Goal: Task Accomplishment & Management: Manage account settings

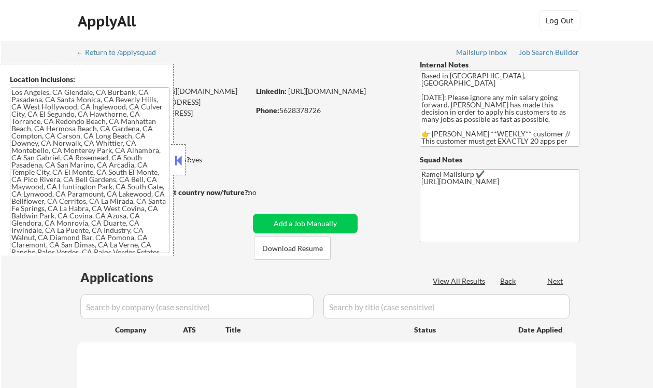
type textarea "[GEOGRAPHIC_DATA], [GEOGRAPHIC_DATA] [GEOGRAPHIC_DATA], [GEOGRAPHIC_DATA] [GEOG…"
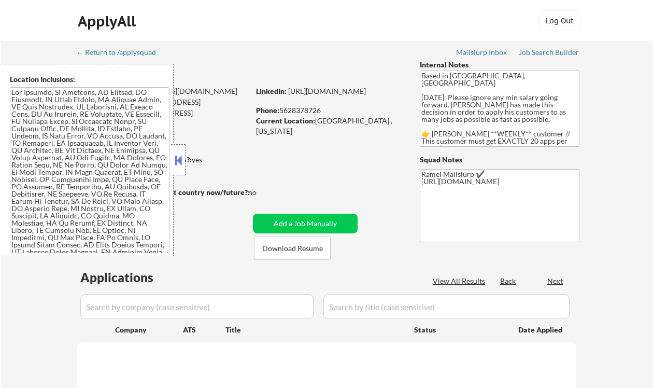
click at [174, 164] on button at bounding box center [178, 160] width 11 height 16
select select ""pending""
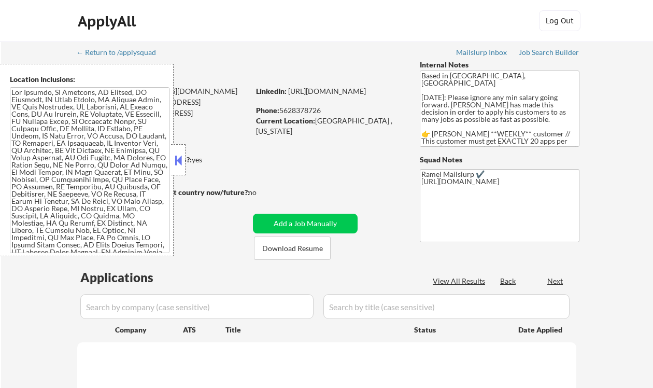
select select ""pending""
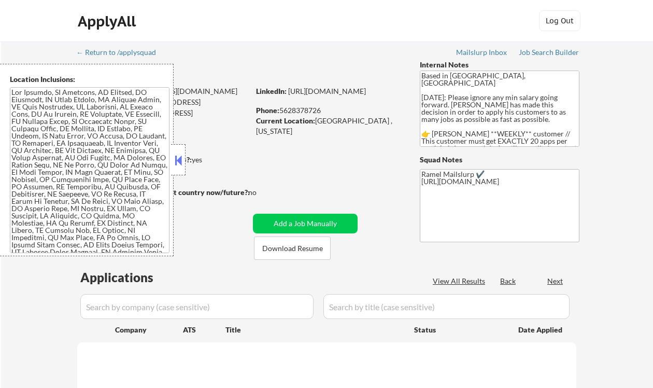
select select ""pending""
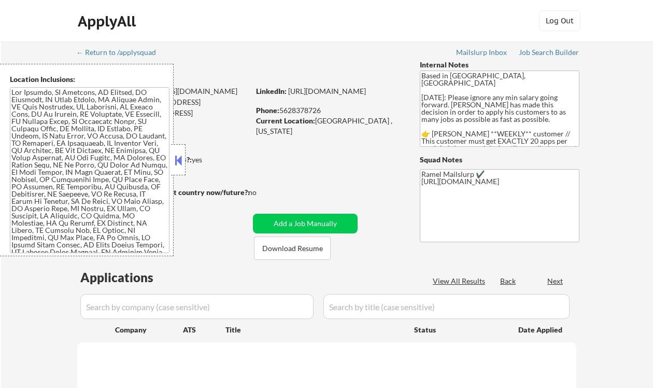
select select ""pending""
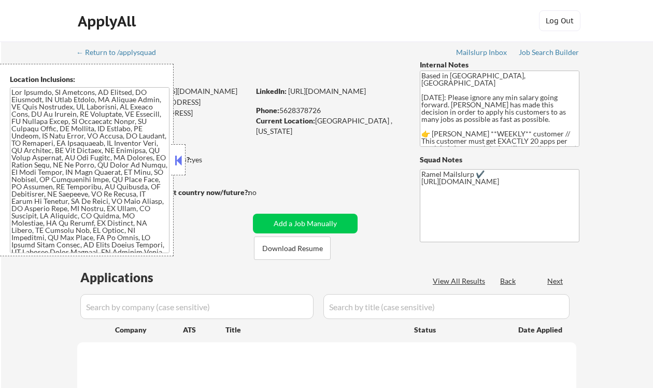
select select ""pending""
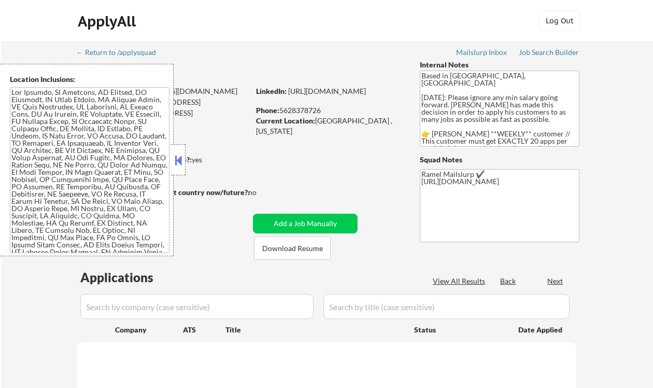
select select ""pending""
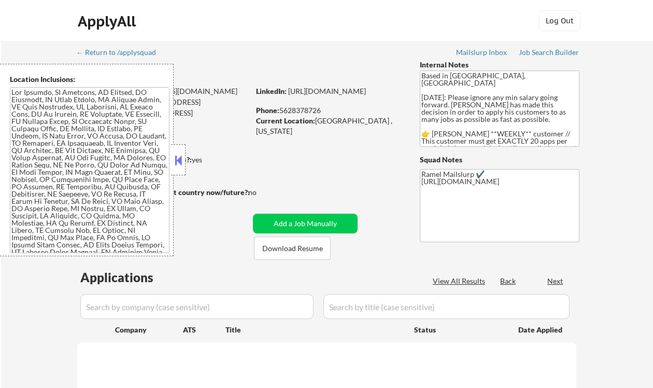
select select ""pending""
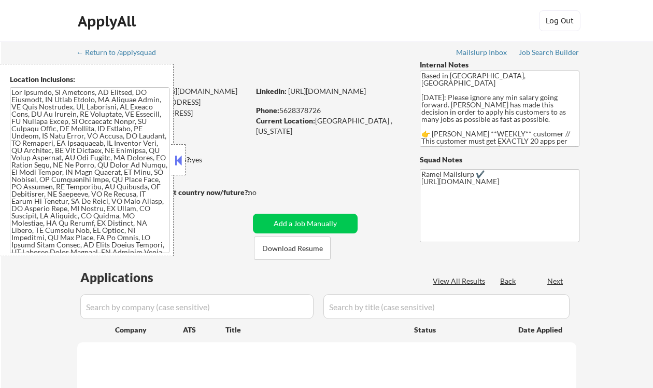
select select ""pending""
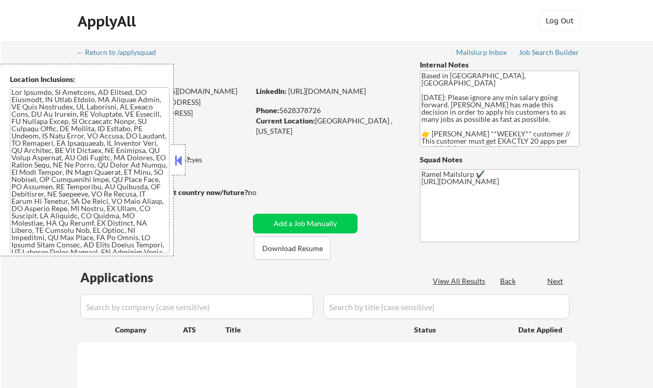
select select ""pending""
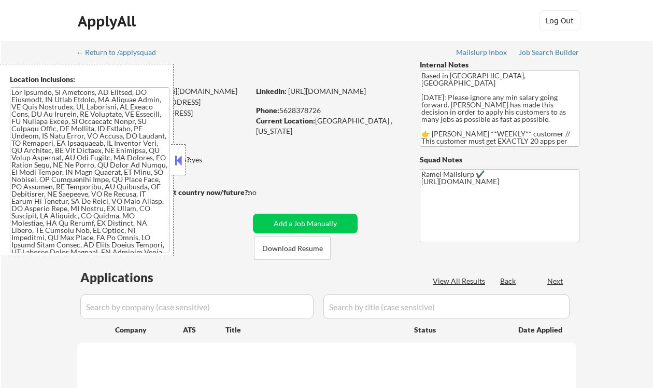
select select ""pending""
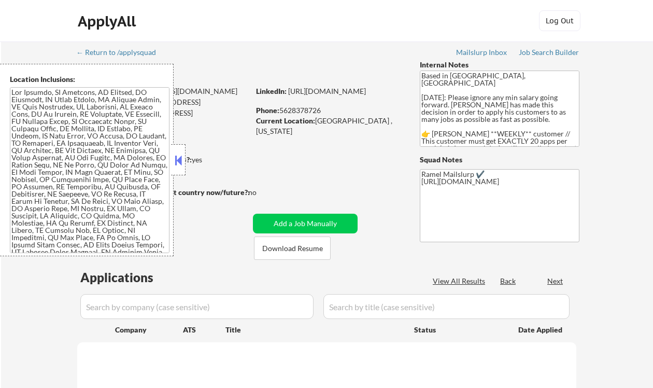
select select ""pending""
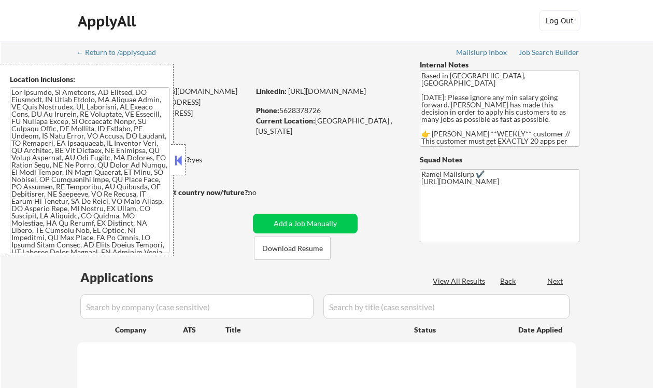
select select ""pending""
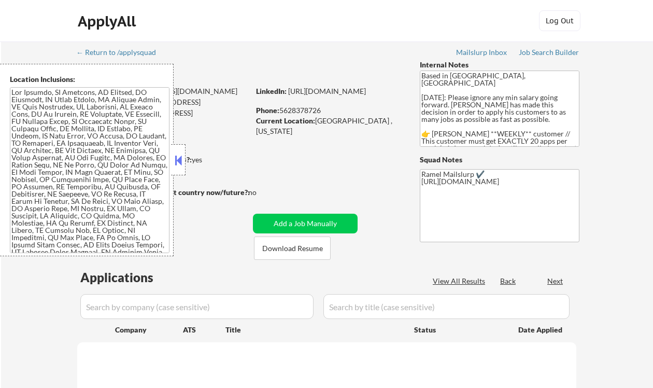
select select ""pending""
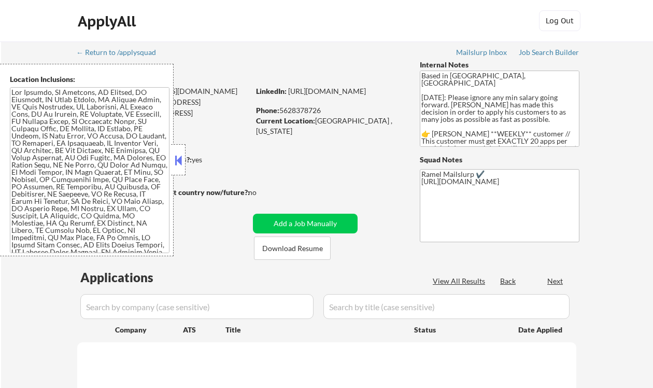
select select ""pending""
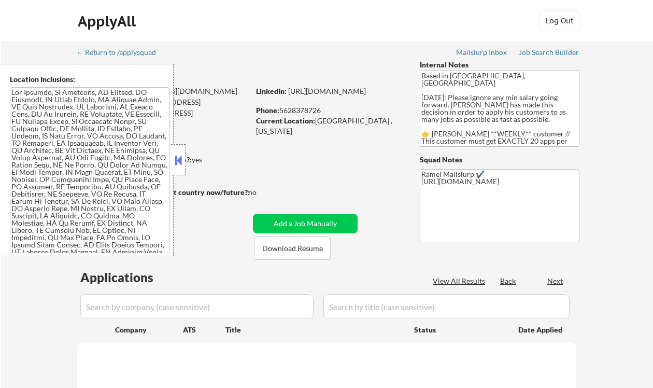
select select ""pending""
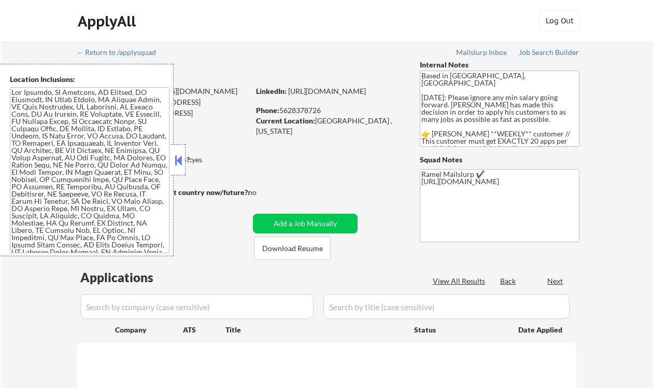
select select ""pending""
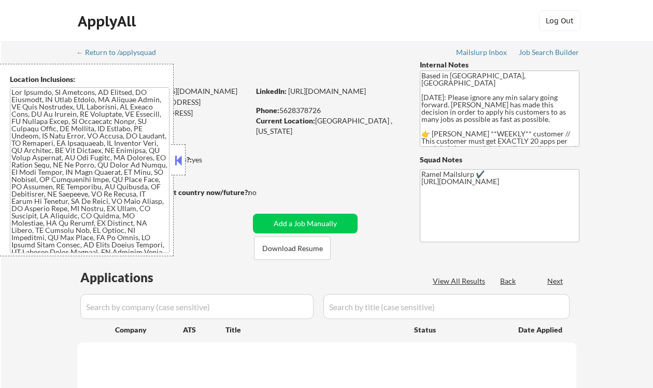
select select ""pending""
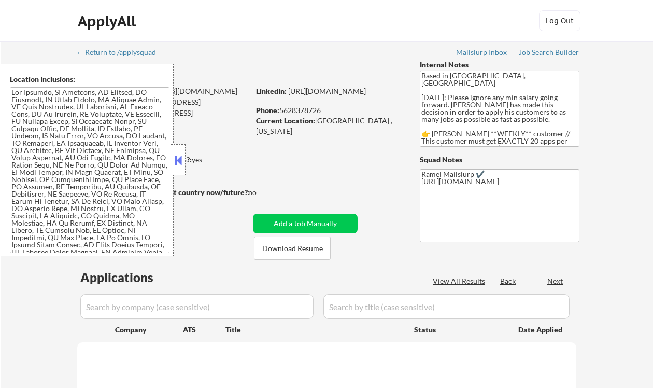
select select ""pending""
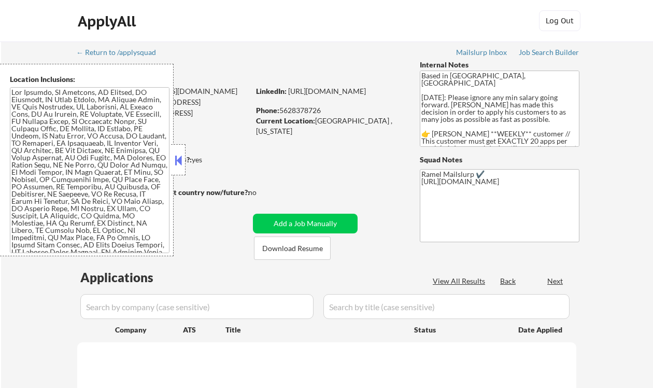
select select ""pending""
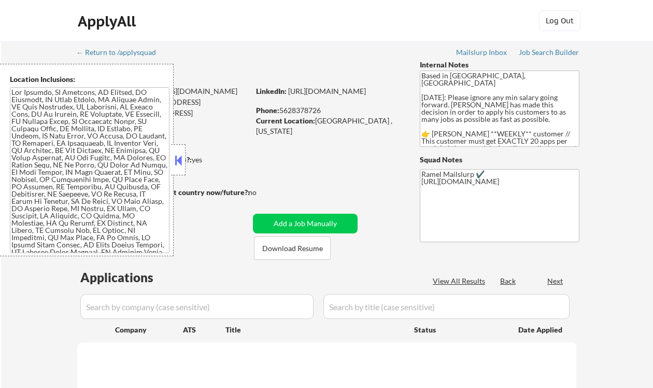
select select ""pending""
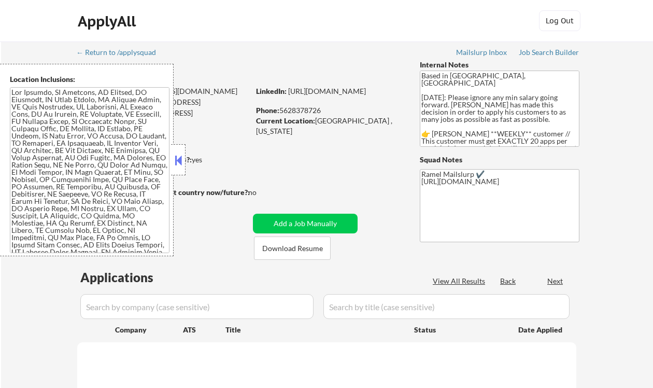
select select ""pending""
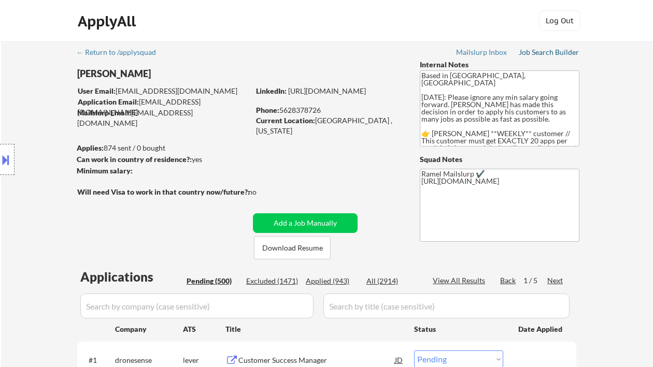
click at [542, 53] on div "Job Search Builder" at bounding box center [549, 52] width 61 height 7
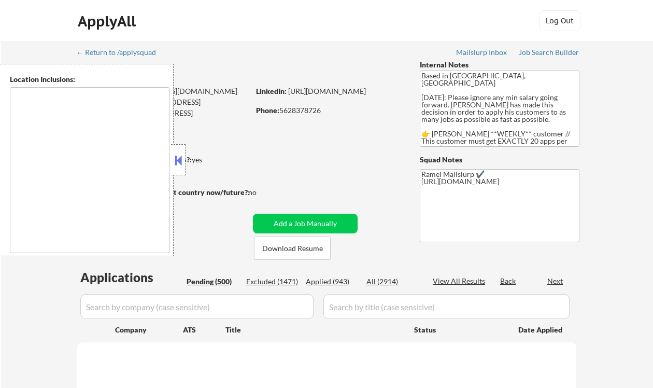
type textarea "[GEOGRAPHIC_DATA], [GEOGRAPHIC_DATA] [GEOGRAPHIC_DATA], [GEOGRAPHIC_DATA] [GEOG…"
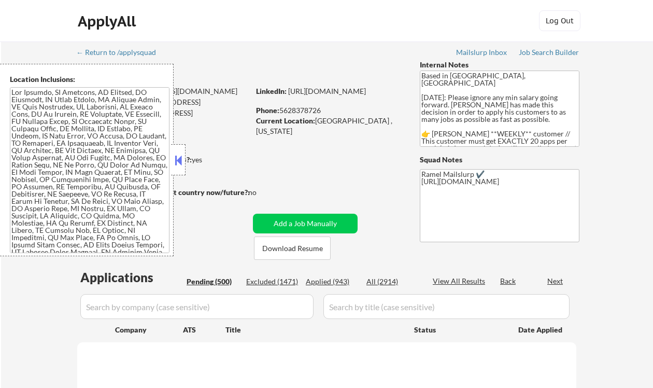
click at [178, 160] on button at bounding box center [178, 160] width 11 height 16
select select ""pending""
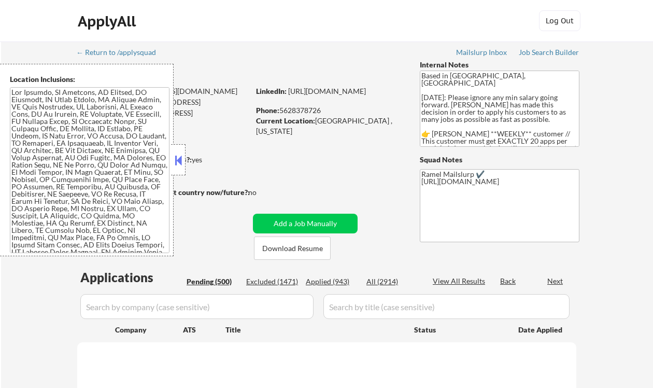
select select ""pending""
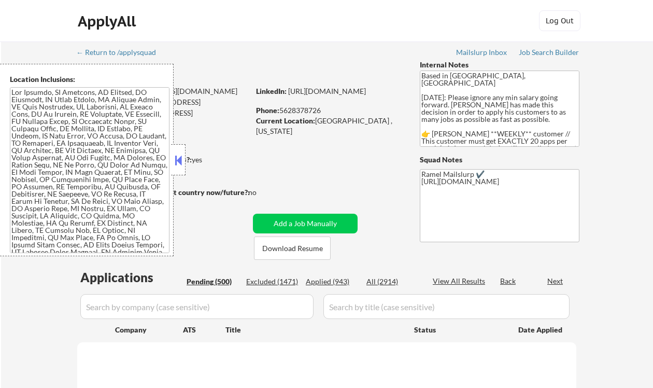
select select ""pending""
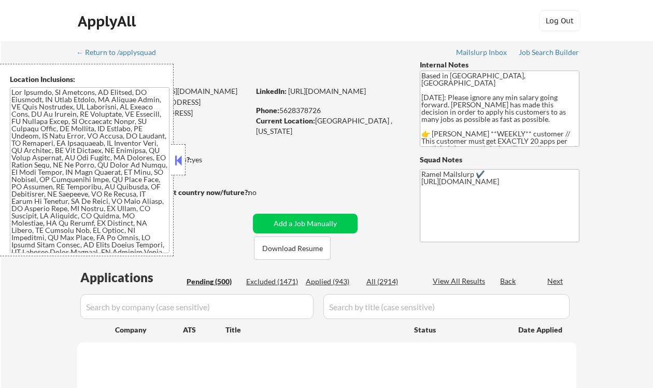
select select ""pending""
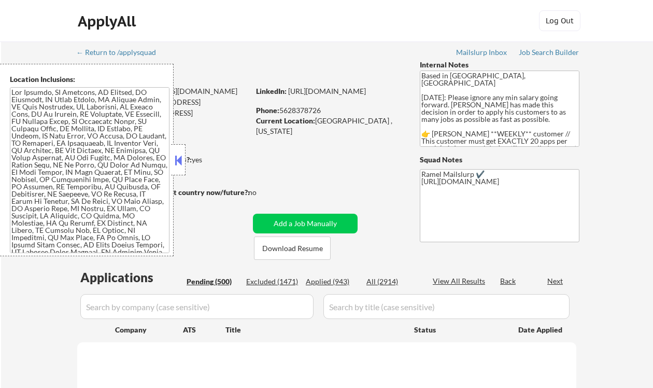
select select ""pending""
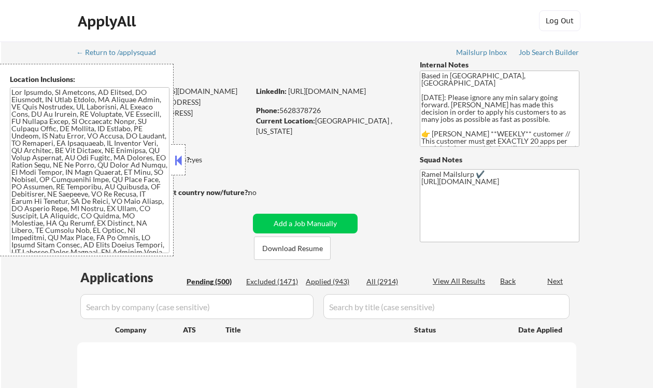
select select ""pending""
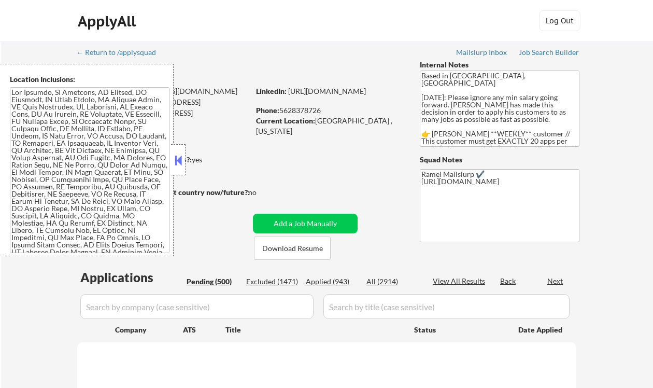
select select ""pending""
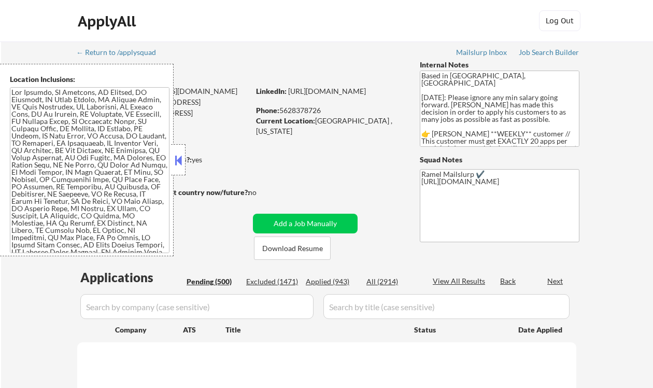
select select ""pending""
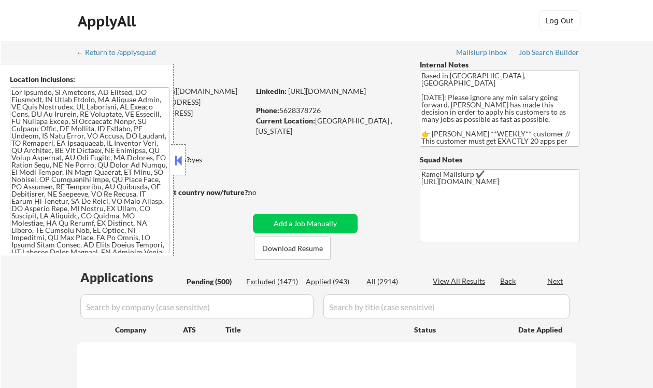
select select ""pending""
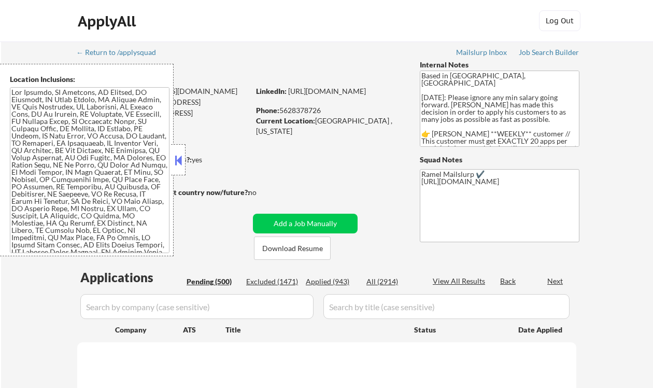
select select ""pending""
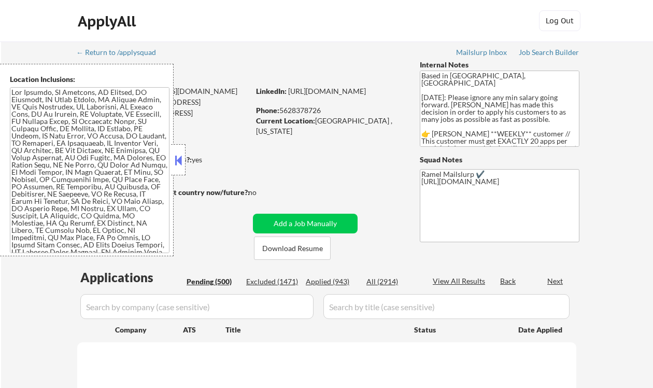
select select ""pending""
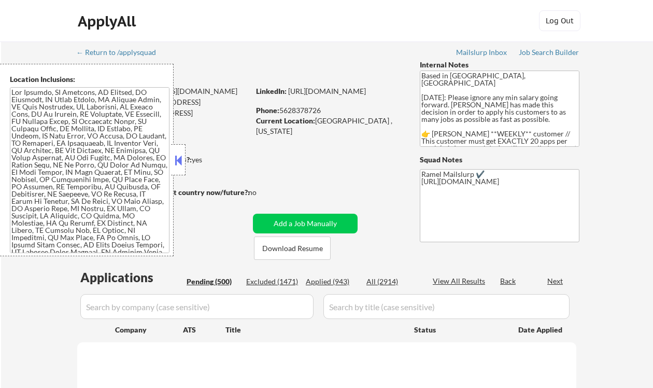
select select ""pending""
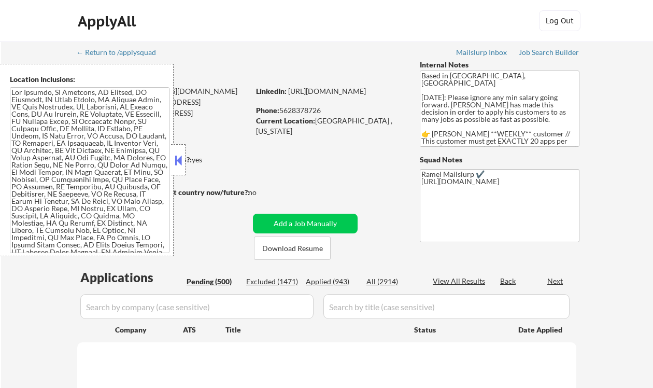
select select ""pending""
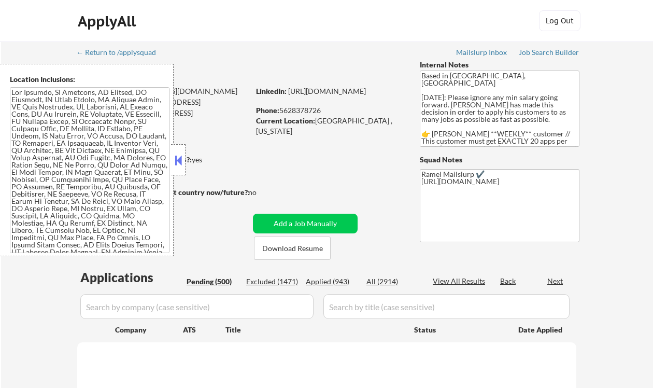
select select ""pending""
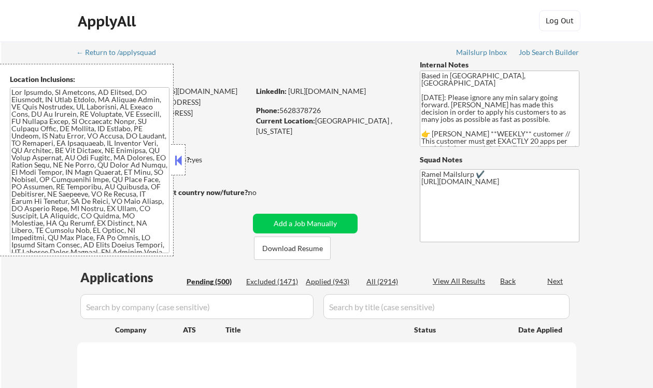
select select ""pending""
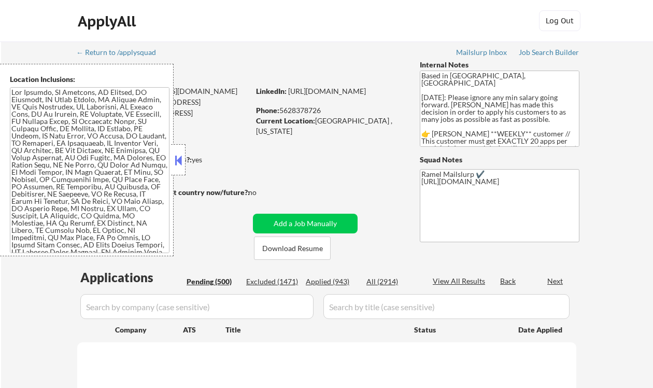
select select ""pending""
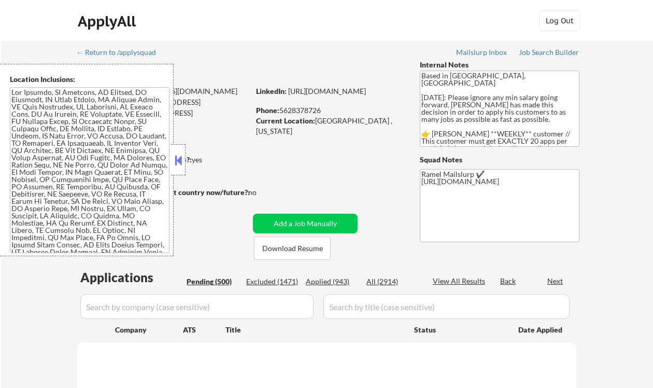
select select ""pending""
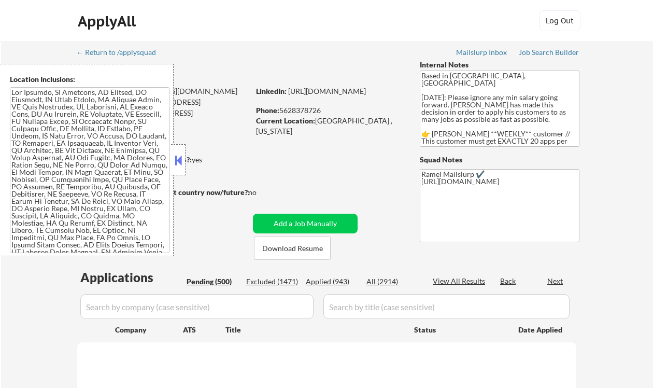
select select ""pending""
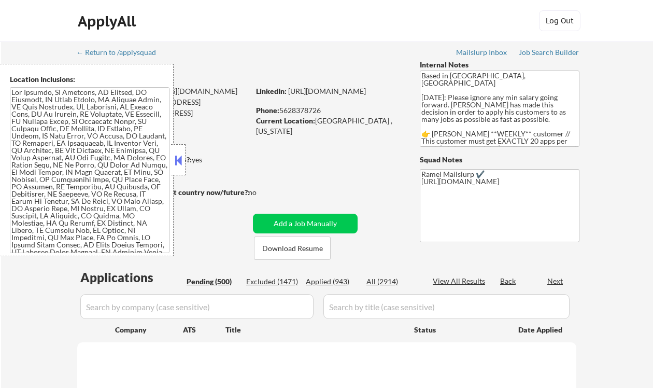
select select ""pending""
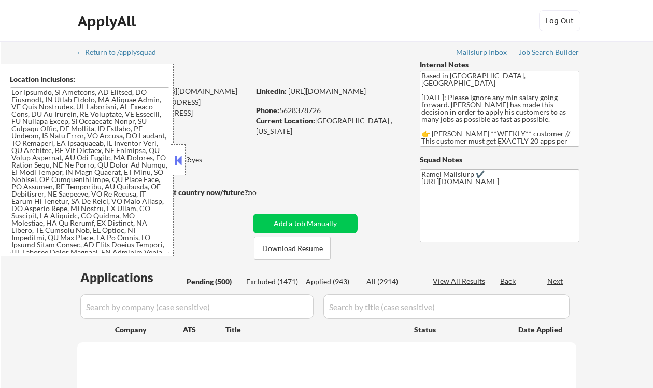
select select ""pending""
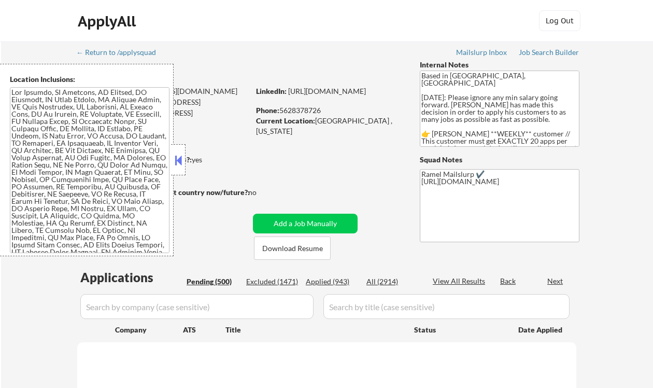
select select ""pending""
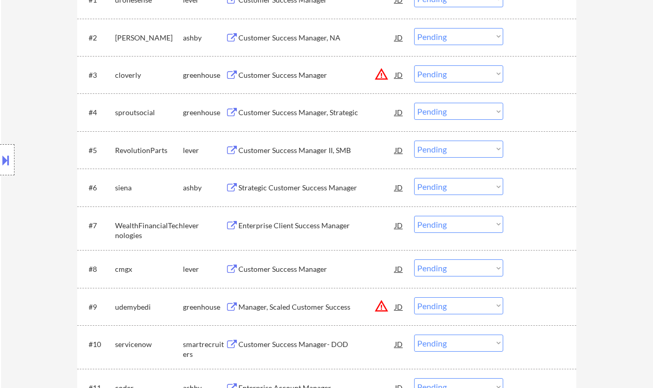
scroll to position [345, 0]
